Goal: Task Accomplishment & Management: Use online tool/utility

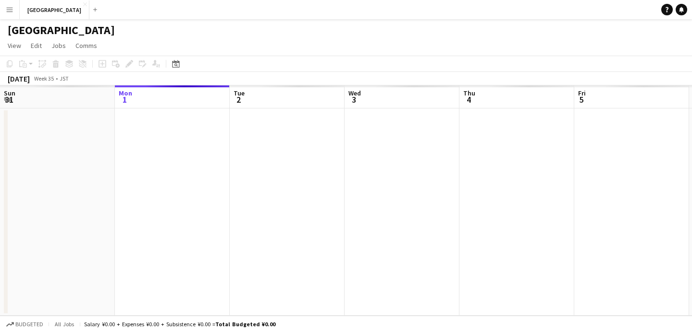
scroll to position [0, 230]
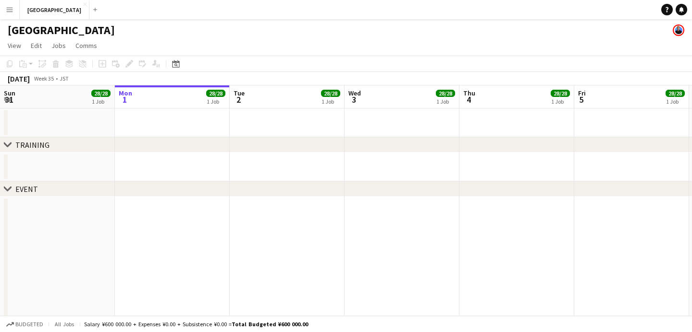
click at [15, 12] on button "Menu" at bounding box center [9, 9] width 19 height 19
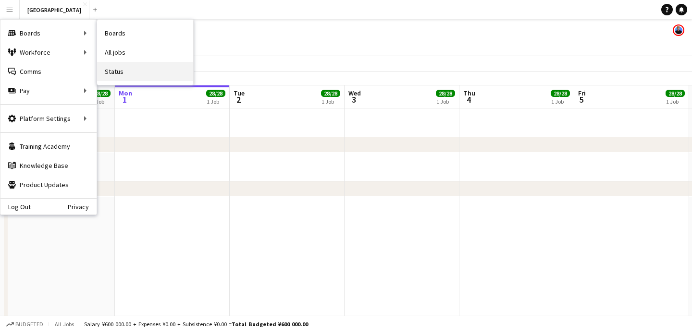
click at [135, 71] on link "Status" at bounding box center [145, 71] width 96 height 19
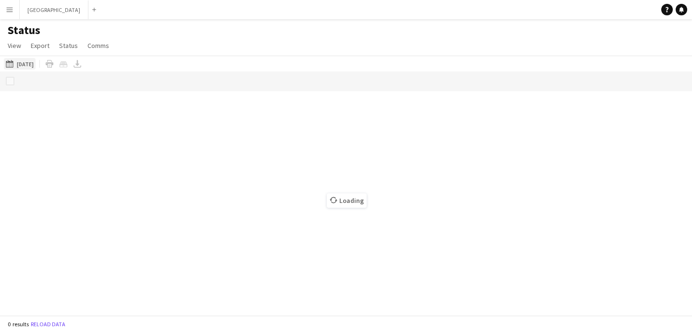
click at [36, 64] on button "[DATE] to [DATE] [DATE]" at bounding box center [20, 64] width 32 height 12
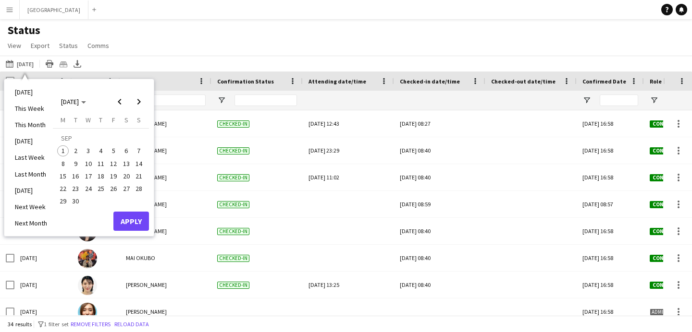
click at [76, 176] on span "16" at bounding box center [76, 177] width 12 height 12
click at [76, 200] on span "30" at bounding box center [76, 202] width 12 height 12
click at [116, 107] on span "Previous month" at bounding box center [119, 101] width 19 height 19
click at [123, 168] on span "16" at bounding box center [127, 166] width 12 height 12
click at [135, 189] on span "31" at bounding box center [139, 191] width 12 height 12
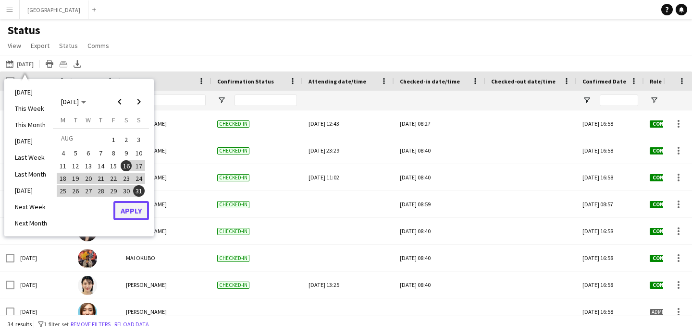
click at [134, 211] on button "Apply" at bounding box center [131, 210] width 36 height 19
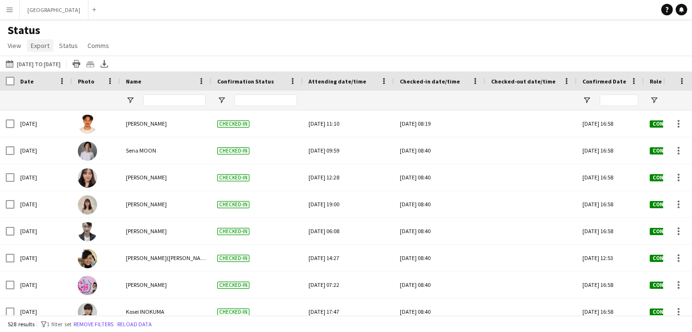
click at [42, 47] on span "Export" at bounding box center [40, 45] width 19 height 9
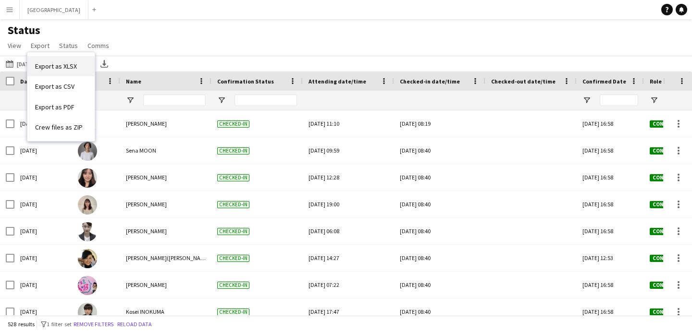
click at [71, 74] on link "Export as XLSX" at bounding box center [60, 66] width 67 height 20
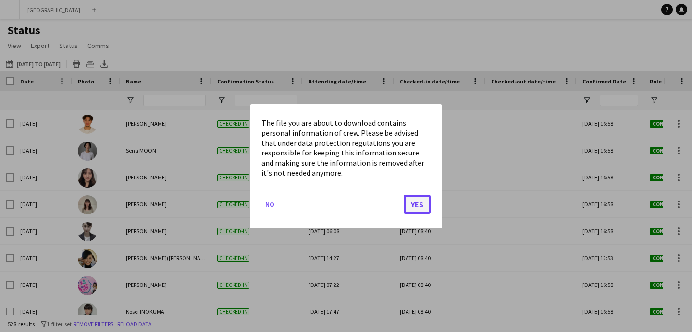
click at [411, 204] on button "Yes" at bounding box center [417, 204] width 27 height 19
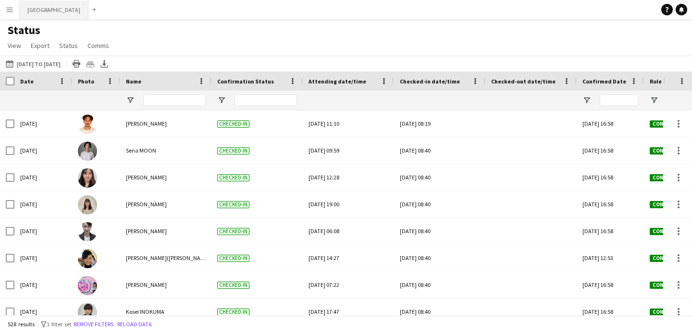
click at [53, 5] on button "[GEOGRAPHIC_DATA] Close" at bounding box center [54, 9] width 69 height 19
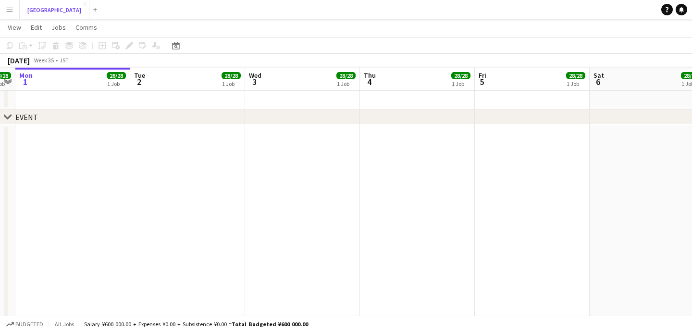
scroll to position [0, 329]
